Goal: Navigation & Orientation: Understand site structure

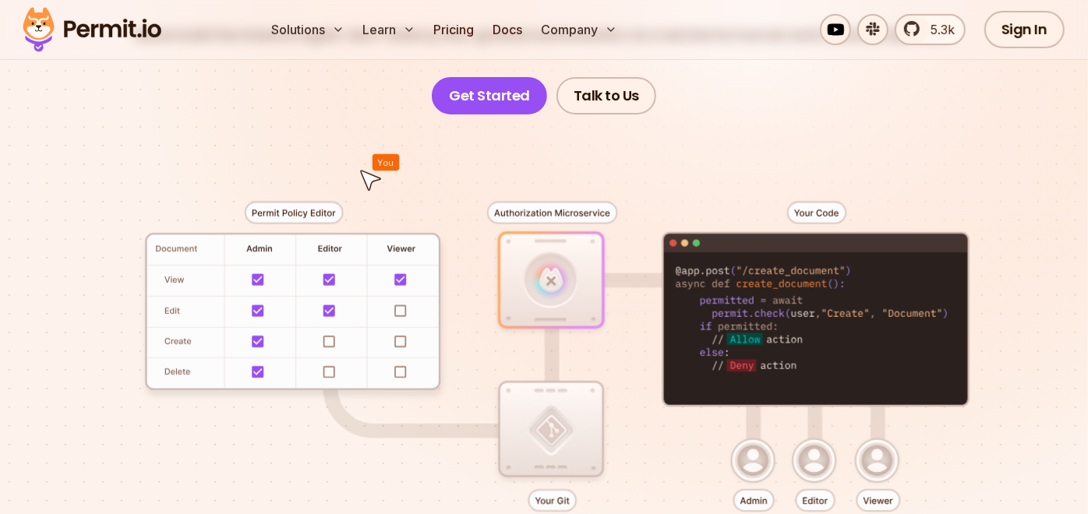
scroll to position [87, 0]
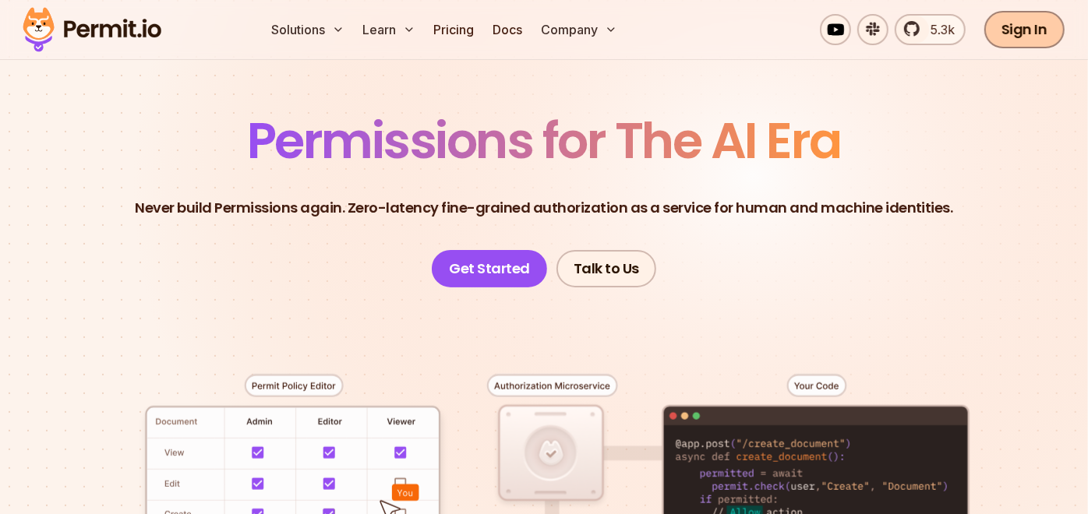
click at [1037, 40] on link "Sign In" at bounding box center [1024, 29] width 80 height 37
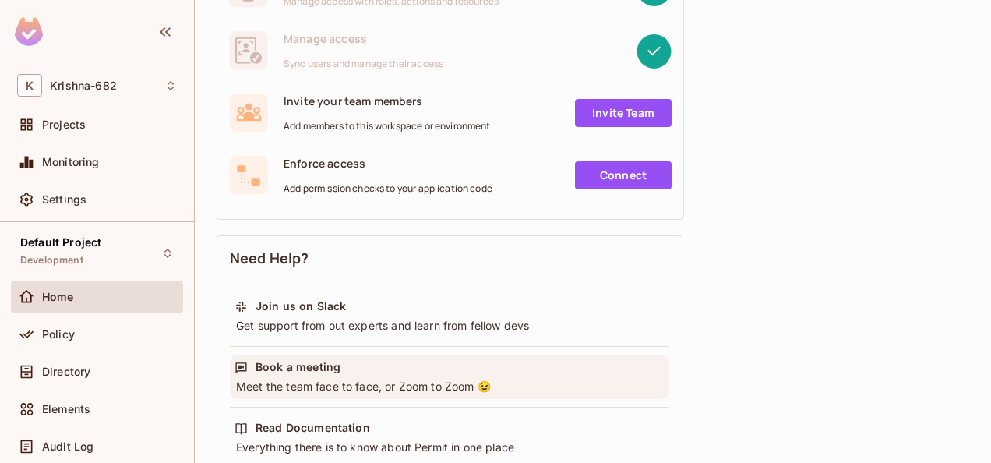
scroll to position [312, 0]
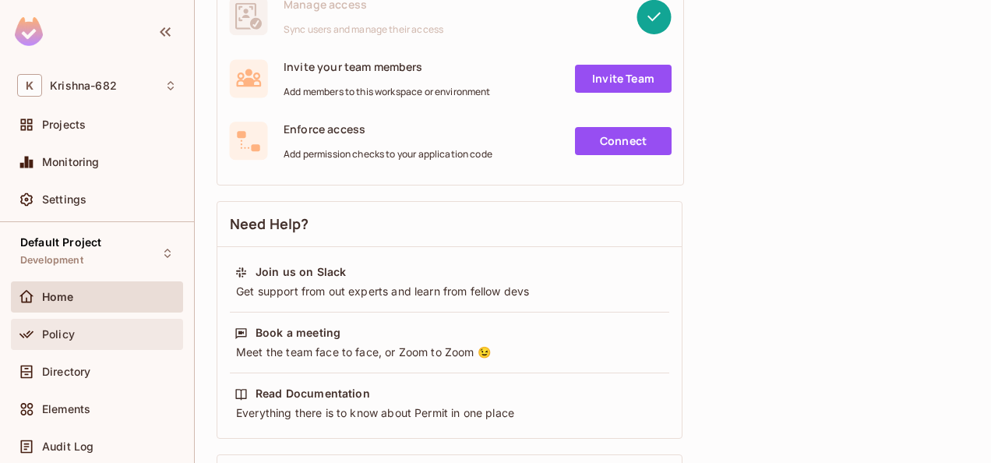
click at [33, 328] on icon at bounding box center [27, 335] width 16 height 16
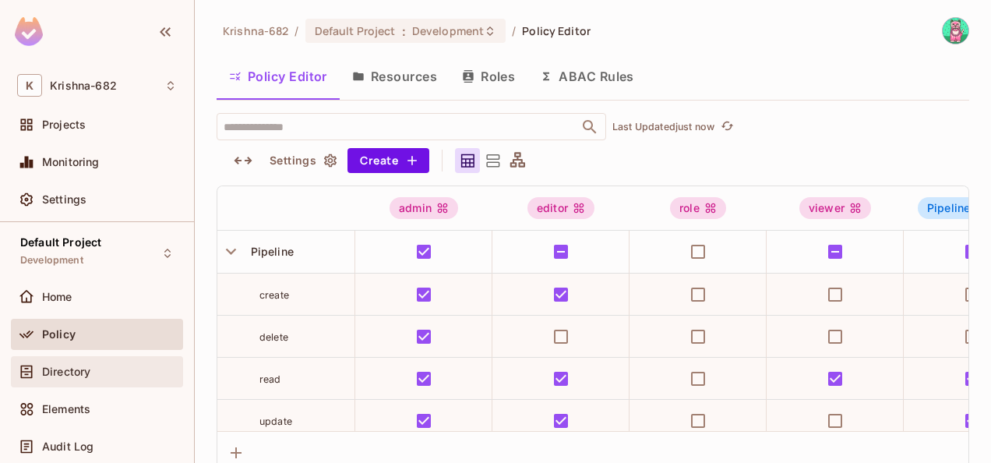
click at [89, 368] on span "Directory" at bounding box center [66, 372] width 48 height 12
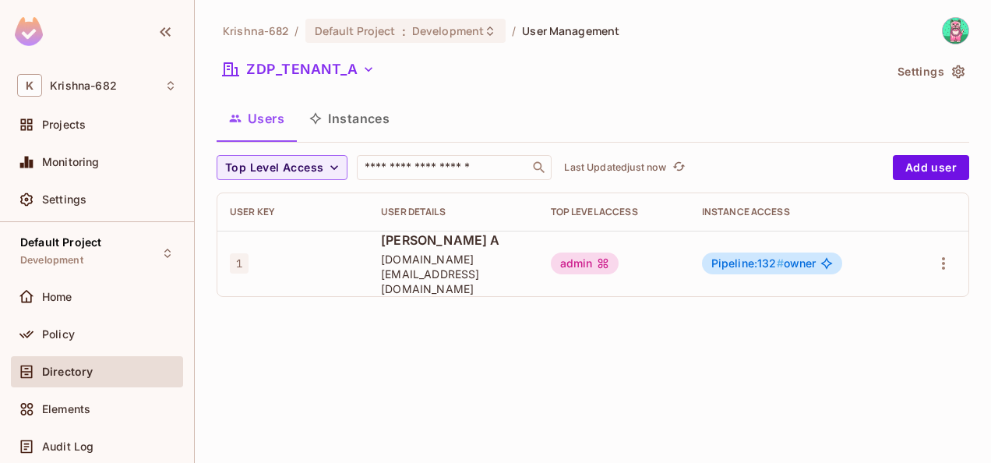
click at [387, 115] on button "Instances" at bounding box center [349, 118] width 105 height 39
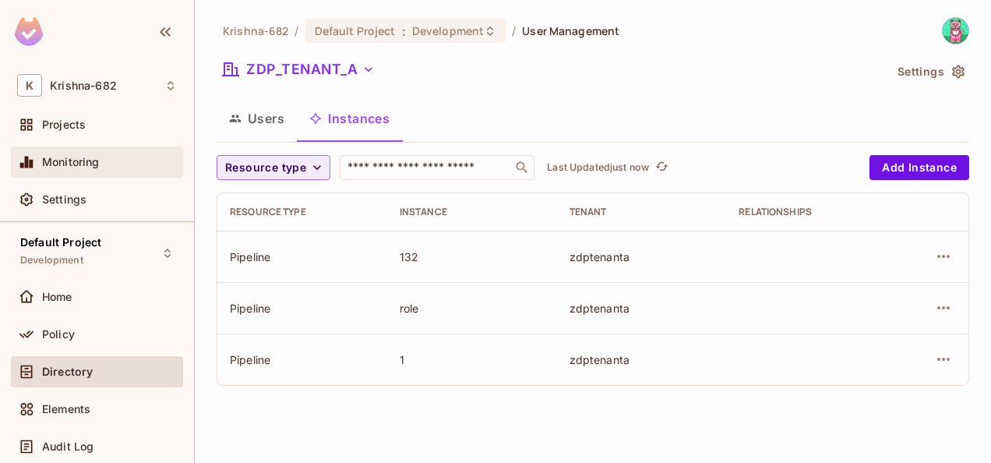
click at [72, 170] on div "Monitoring" at bounding box center [97, 162] width 160 height 19
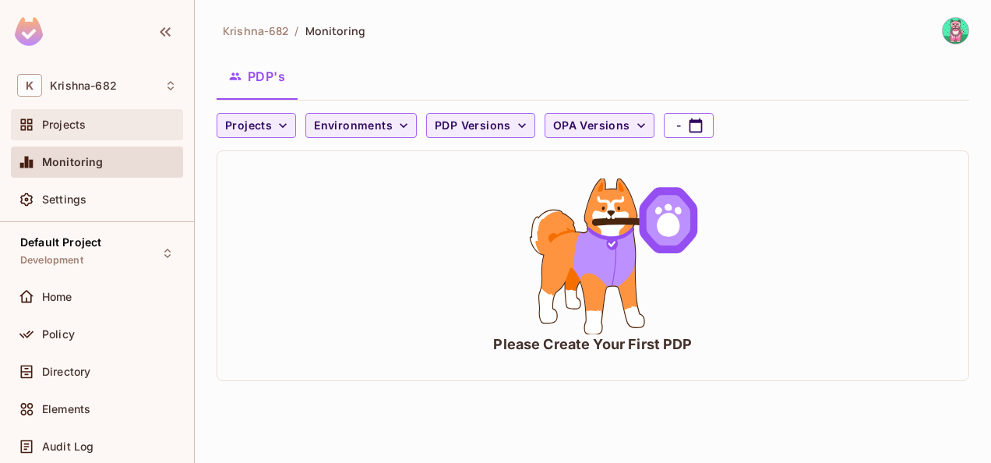
click at [60, 132] on div "Projects" at bounding box center [97, 124] width 160 height 19
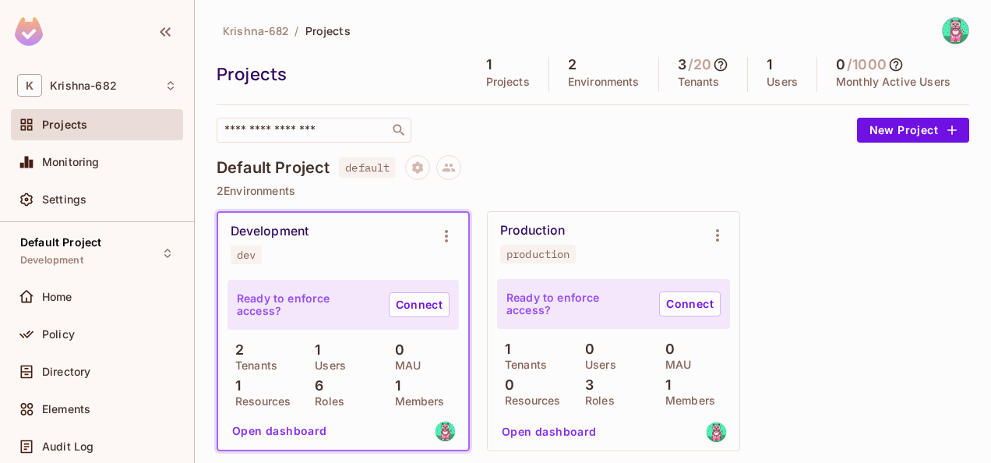
click at [890, 61] on icon at bounding box center [897, 65] width 16 height 16
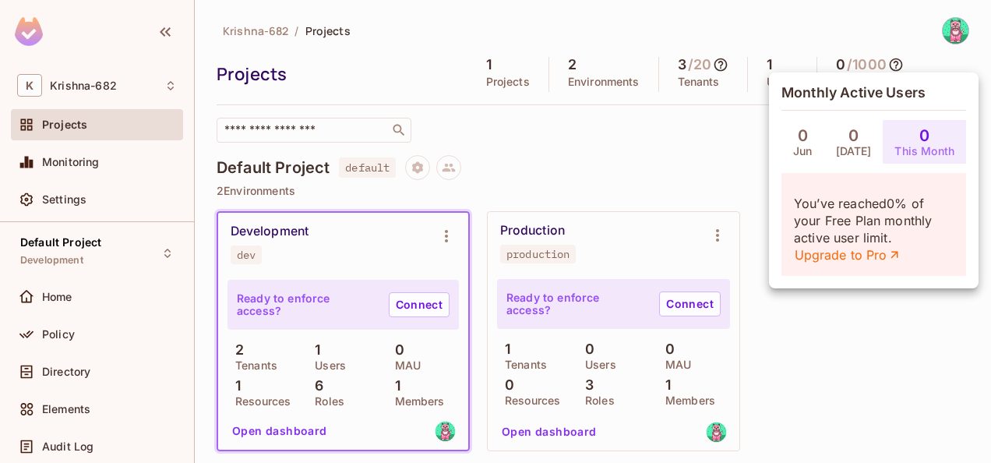
click at [651, 149] on div at bounding box center [495, 231] width 991 height 463
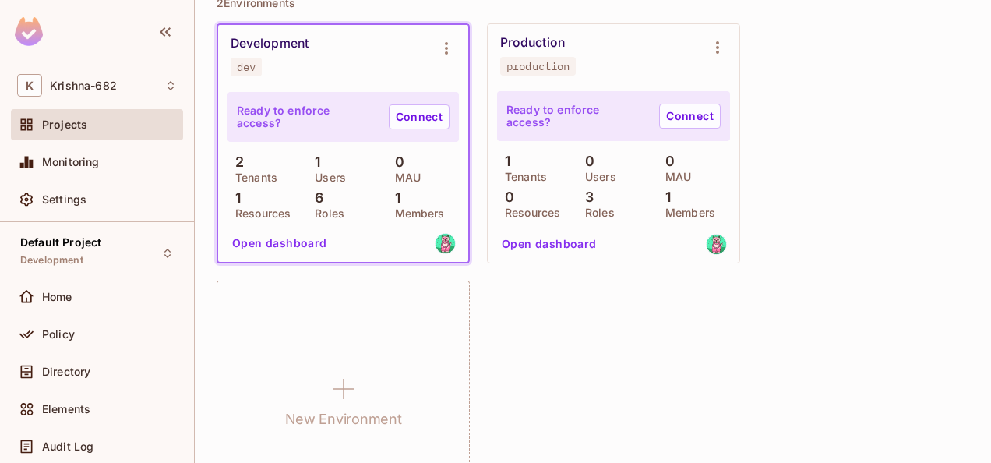
scroll to position [106, 0]
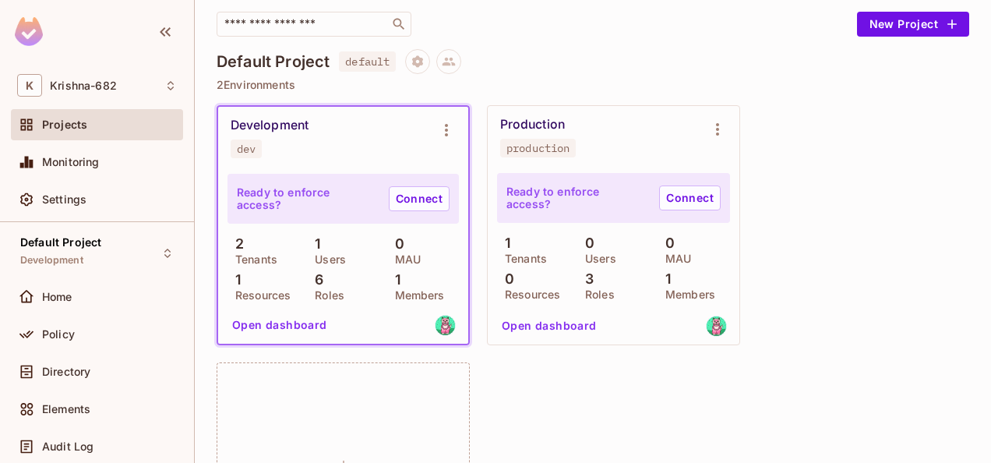
click at [832, 235] on div "Development dev Ready to enforce access? Connect 2 Tenants 1 Users 0 MAU 1 Reso…" at bounding box center [593, 353] width 753 height 497
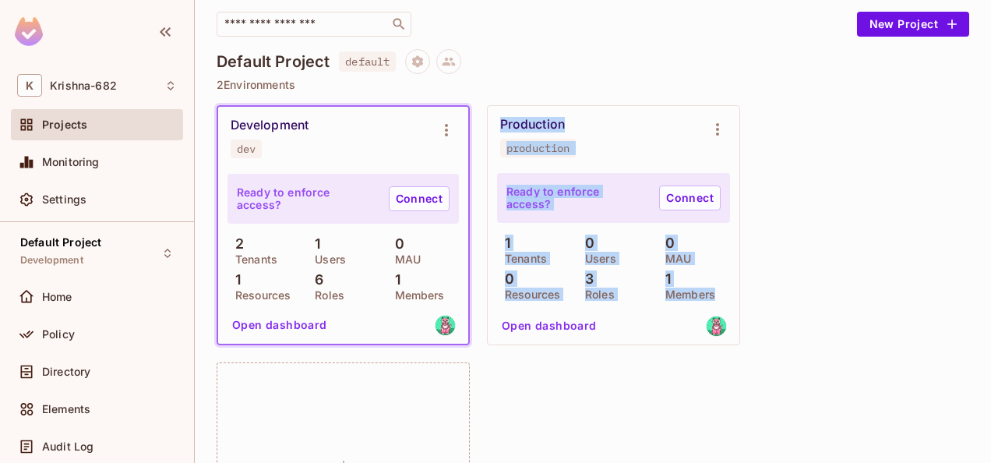
drag, startPoint x: 496, startPoint y: 116, endPoint x: 722, endPoint y: 279, distance: 278.6
click at [722, 279] on div "Production production Ready to enforce access? Connect 1 Tenants 0 Users 0 MAU …" at bounding box center [614, 225] width 252 height 239
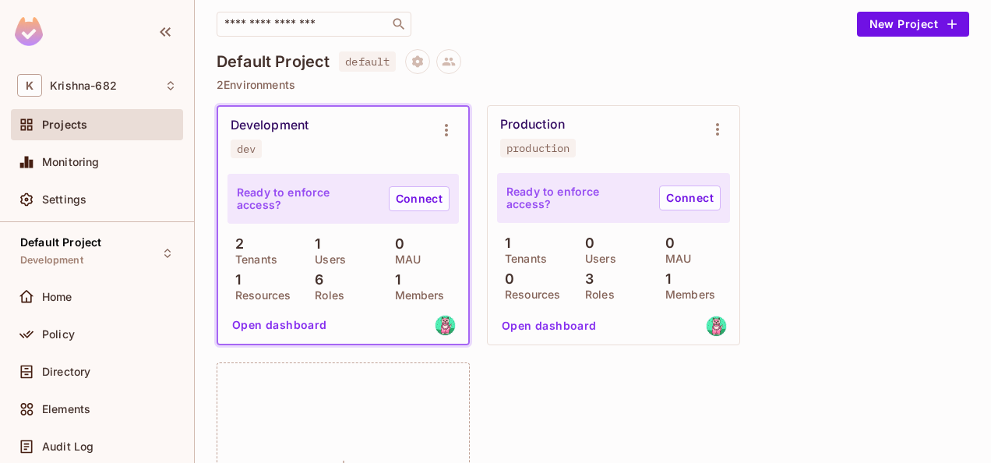
drag, startPoint x: 723, startPoint y: 279, endPoint x: 831, endPoint y: 343, distance: 125.1
click at [831, 343] on div "Development dev Ready to enforce access? Connect 2 Tenants 1 Users 0 MAU 1 Reso…" at bounding box center [593, 353] width 753 height 497
drag, startPoint x: 215, startPoint y: 65, endPoint x: 336, endPoint y: 69, distance: 120.9
click at [336, 69] on div "Krishna-682 / Projects Projects 1 Projects 2 Environments 3 / 20 Tenants 1 User…" at bounding box center [593, 231] width 797 height 463
click at [730, 46] on div "Krishna-682 / Projects Projects 1 Projects 2 Environments 3 / 20 Tenants 1 User…" at bounding box center [593, 265] width 753 height 709
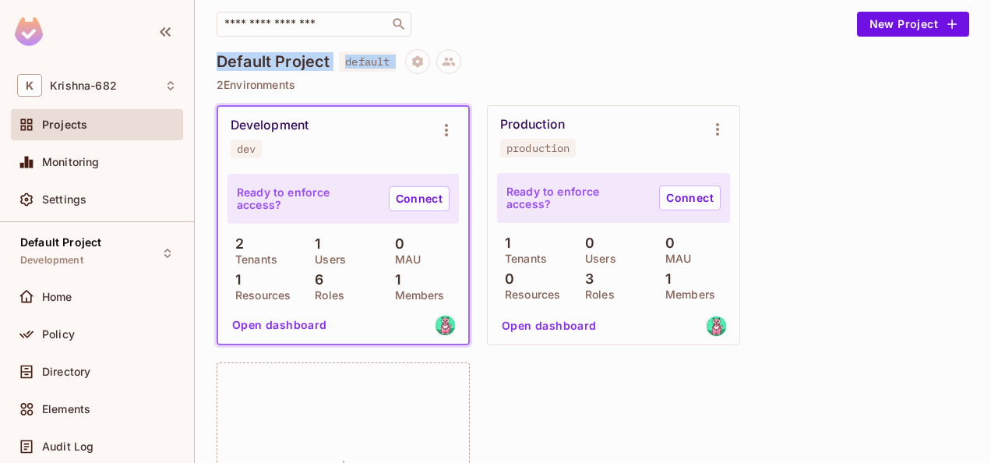
drag, startPoint x: 214, startPoint y: 58, endPoint x: 616, endPoint y: 58, distance: 402.2
click at [608, 58] on div "Krishna-682 / Projects Projects 1 Projects 2 Environments 3 / 20 Tenants 1 User…" at bounding box center [593, 231] width 797 height 463
click at [912, 326] on div "Development dev Ready to enforce access? Connect 2 Tenants 1 Users 0 MAU 1 Reso…" at bounding box center [593, 353] width 753 height 497
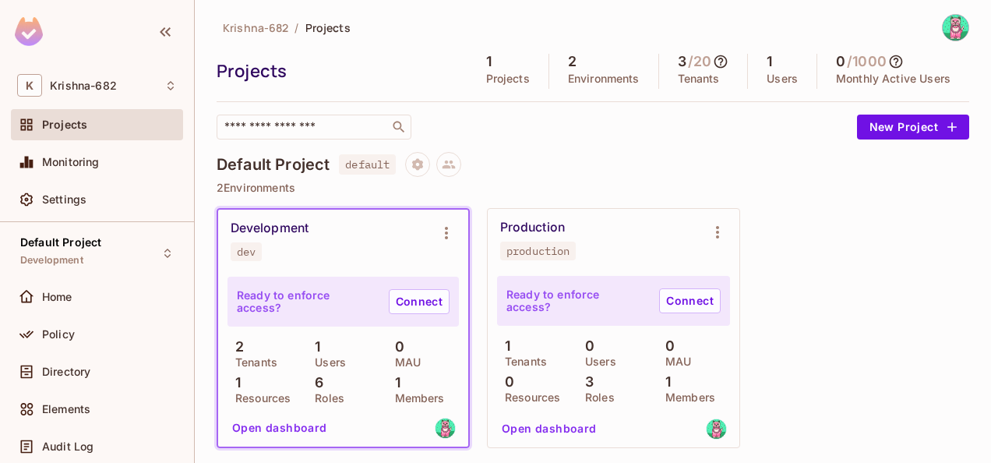
scroll to position [0, 0]
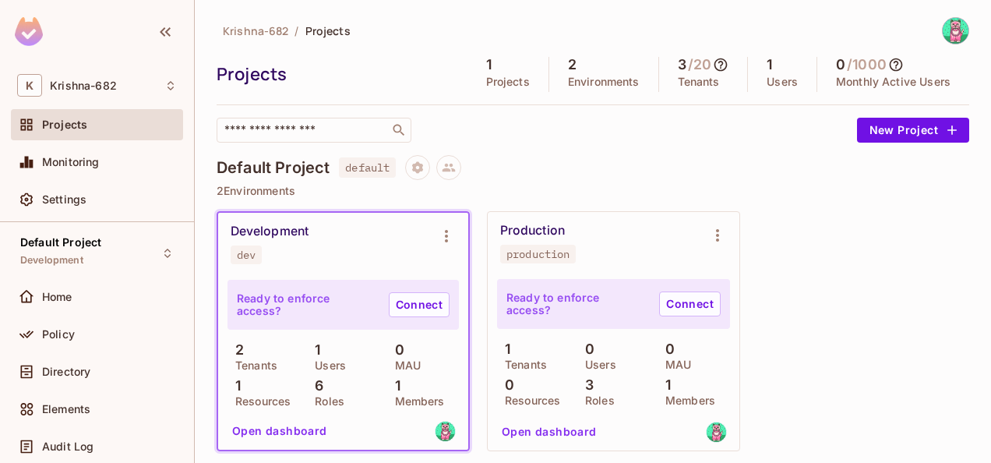
click at [853, 254] on div "Development dev Ready to enforce access? Connect 2 Tenants 1 Users 0 MAU 1 Reso…" at bounding box center [593, 459] width 753 height 497
drag, startPoint x: 219, startPoint y: 31, endPoint x: 397, endPoint y: 31, distance: 177.7
click at [387, 31] on div "Krishna-682 / Projects" at bounding box center [593, 30] width 753 height 27
drag, startPoint x: 397, startPoint y: 31, endPoint x: 642, endPoint y: 133, distance: 265.6
click at [642, 133] on div "​" at bounding box center [533, 130] width 633 height 25
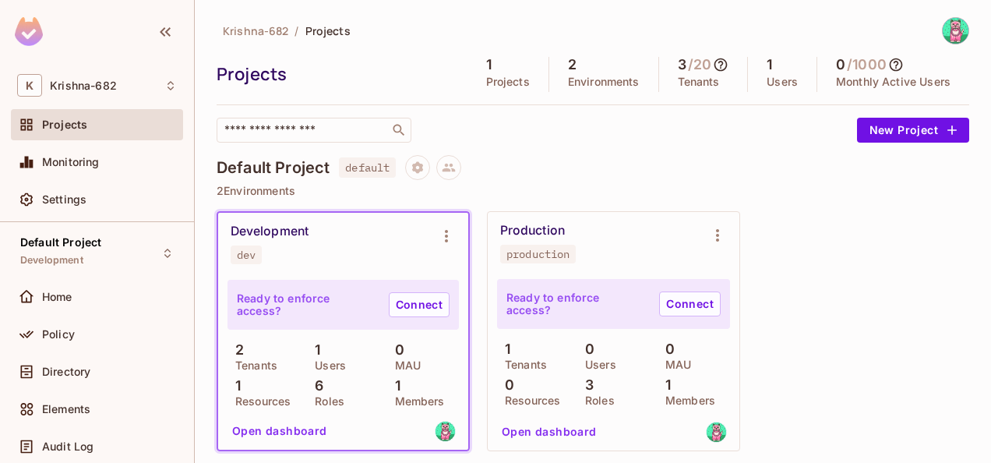
drag, startPoint x: 210, startPoint y: 184, endPoint x: 379, endPoint y: 184, distance: 168.4
click at [372, 184] on div "Krishna-682 / Projects Projects 1 Projects 2 Environments 3 / 20 Tenants 1 User…" at bounding box center [593, 231] width 797 height 463
click at [833, 209] on div "Default Project default 2 Environments Development dev Ready to enforce access?…" at bounding box center [593, 440] width 753 height 571
